Goal: Information Seeking & Learning: Learn about a topic

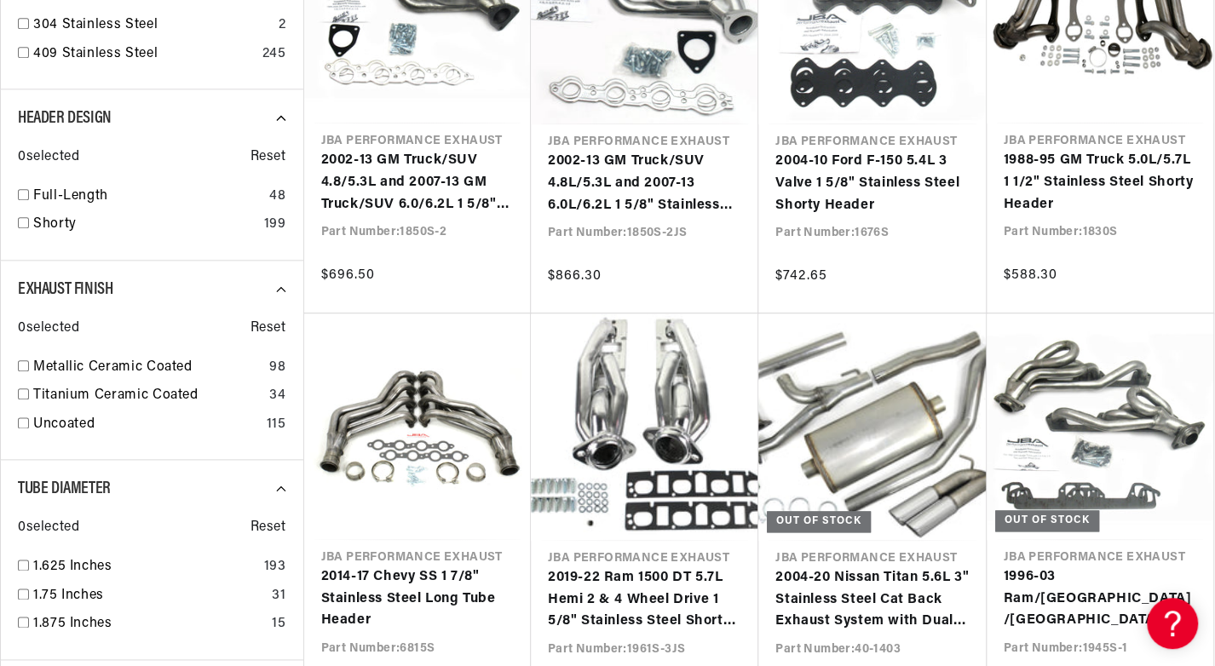
scroll to position [0, 516]
click at [13, 190] on div "Header Design 0 selected Reset Full-Length 48 Shorty 199" at bounding box center [151, 174] width 303 height 171
click at [19, 192] on input "checkbox" at bounding box center [23, 194] width 11 height 11
checkbox input "true"
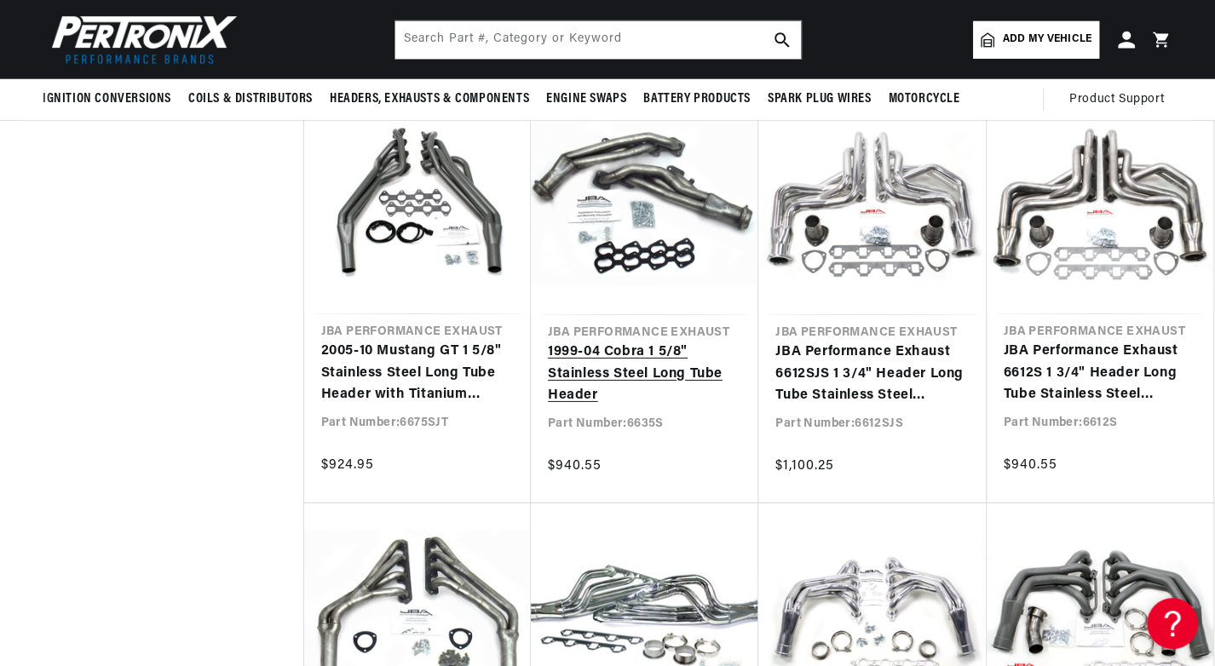
scroll to position [3324, 0]
